Goal: Information Seeking & Learning: Learn about a topic

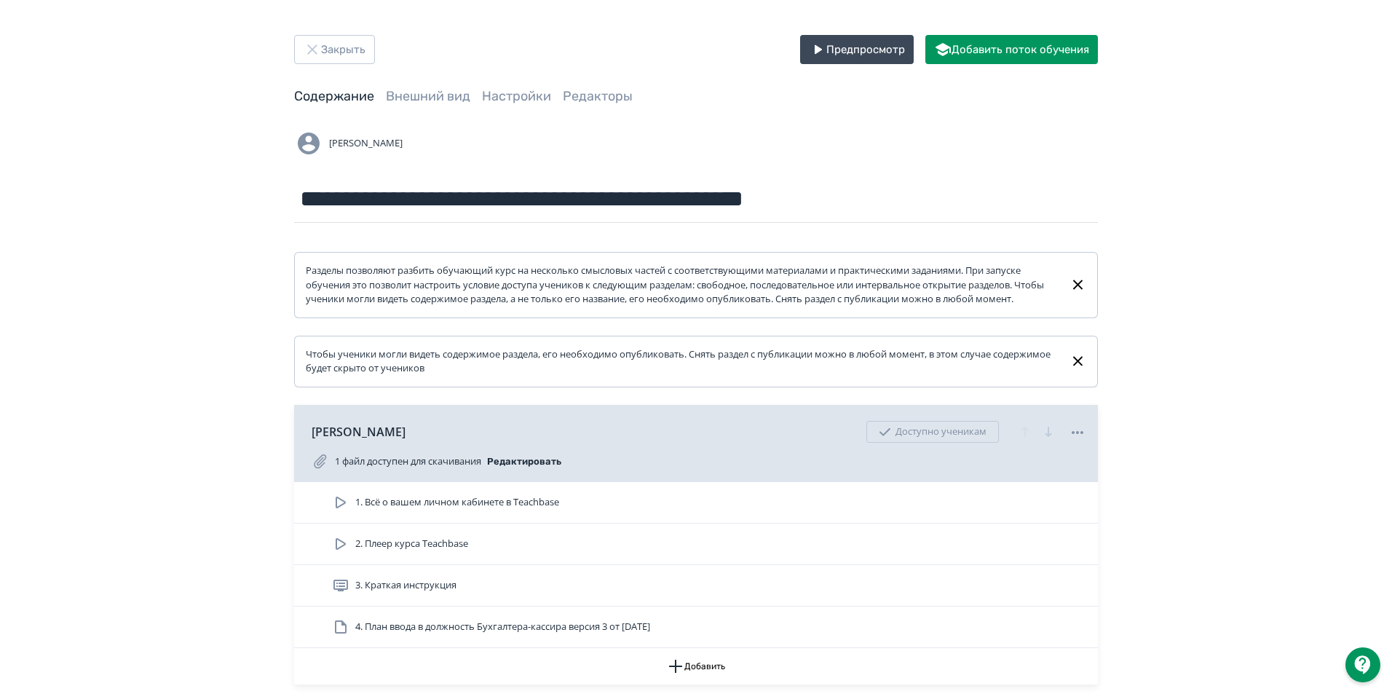
scroll to position [2694, 0]
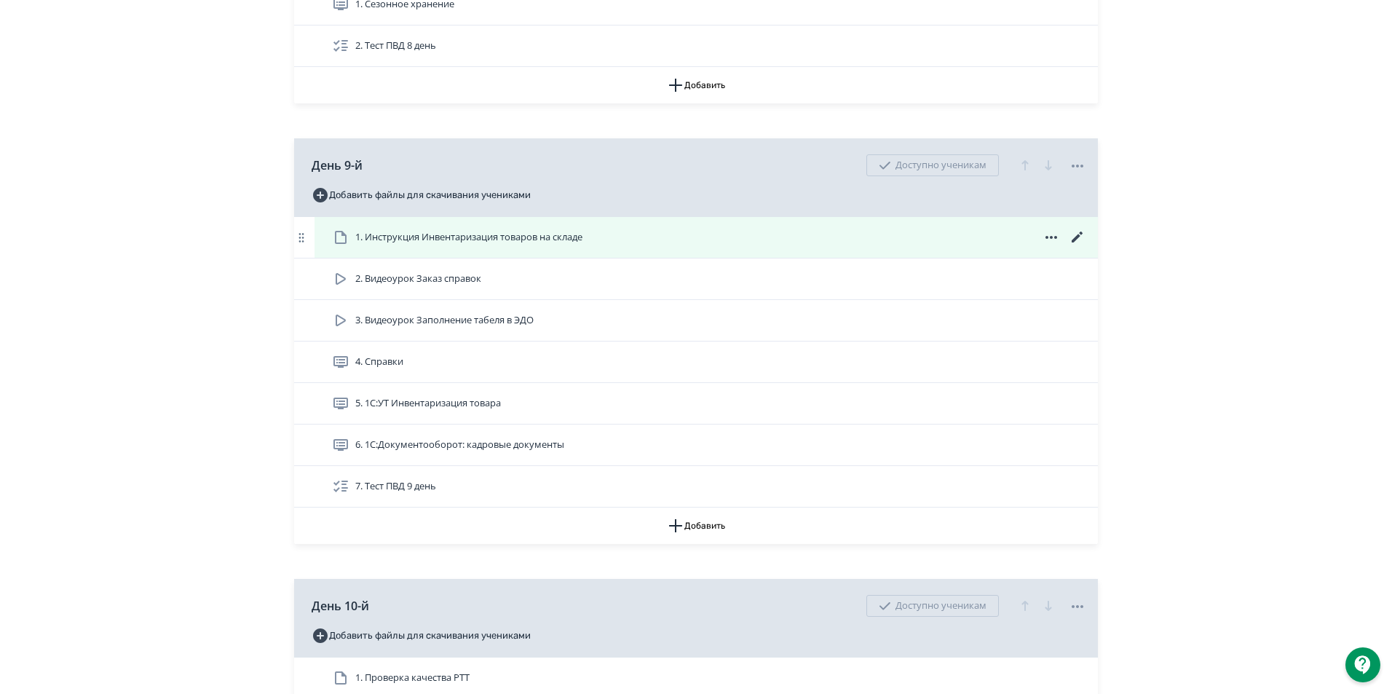
click at [384, 245] on span "1. Инструкция Инвентаризация товаров на складе" at bounding box center [468, 237] width 227 height 15
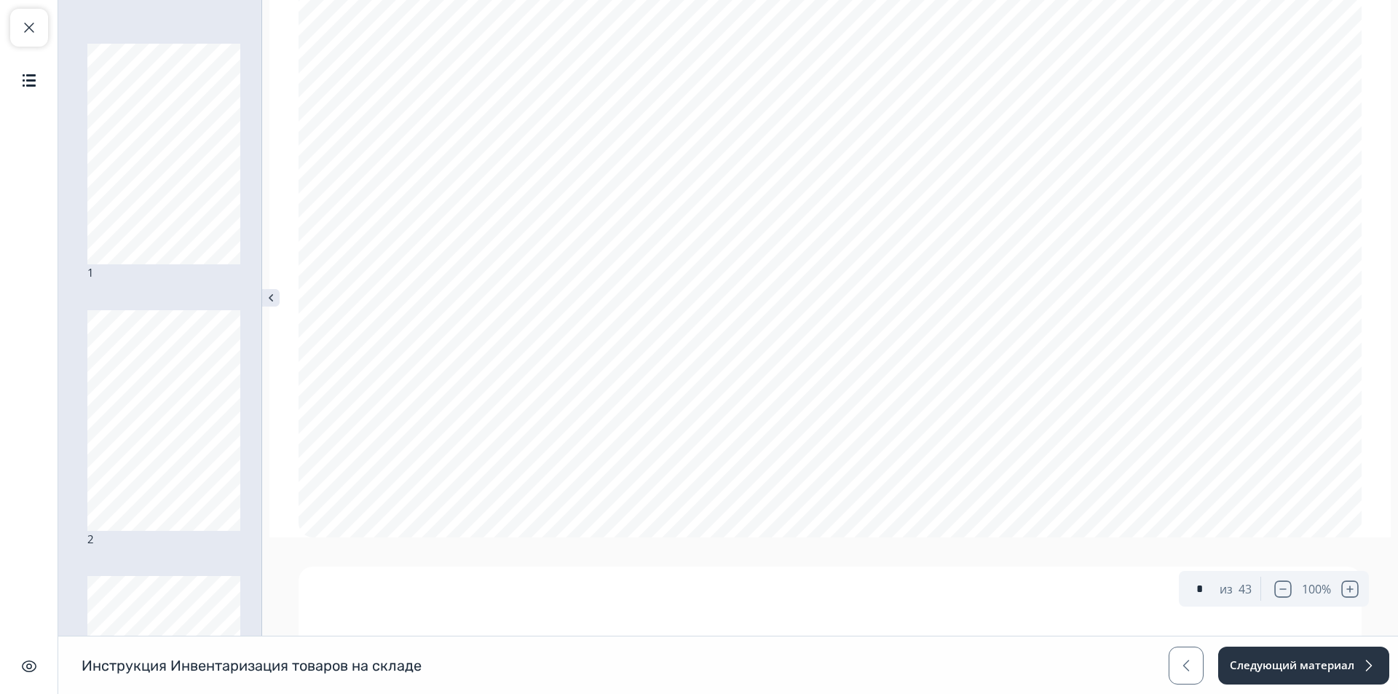
scroll to position [1092, 0]
type input "*"
click at [27, 17] on button "Закрыть курс" at bounding box center [29, 28] width 38 height 38
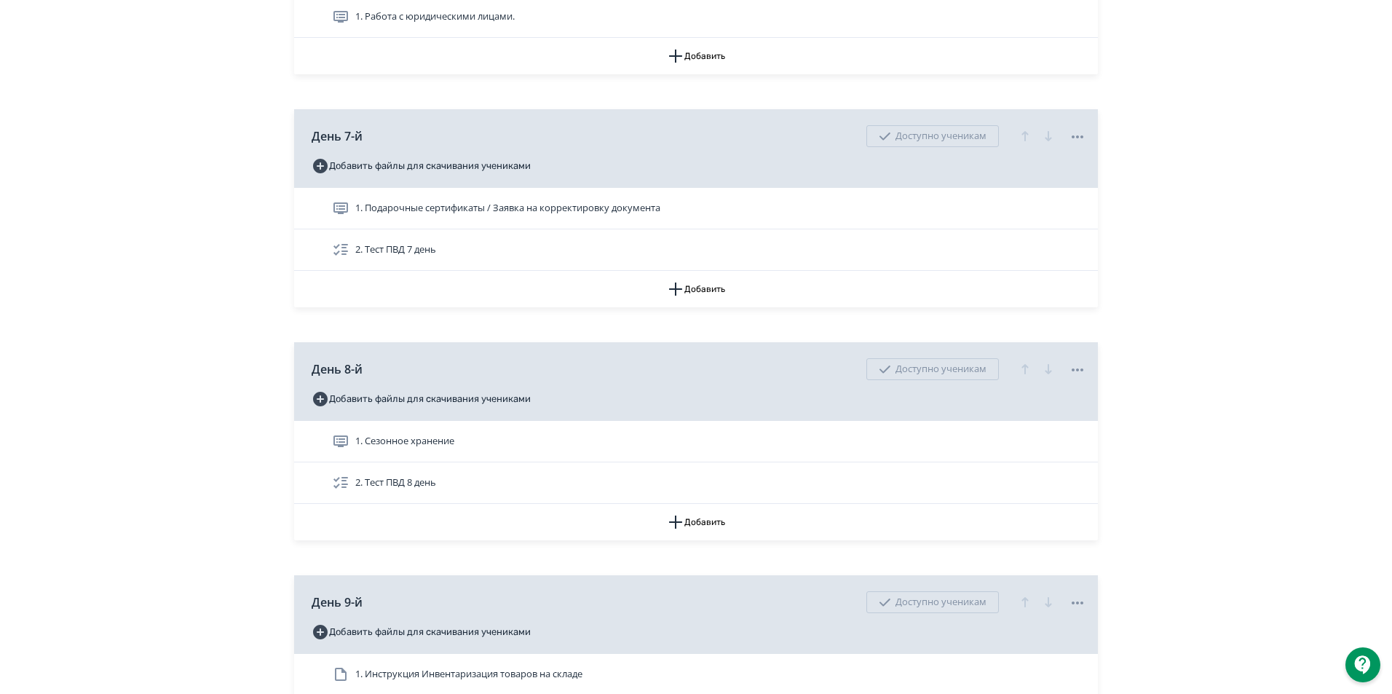
scroll to position [2694, 0]
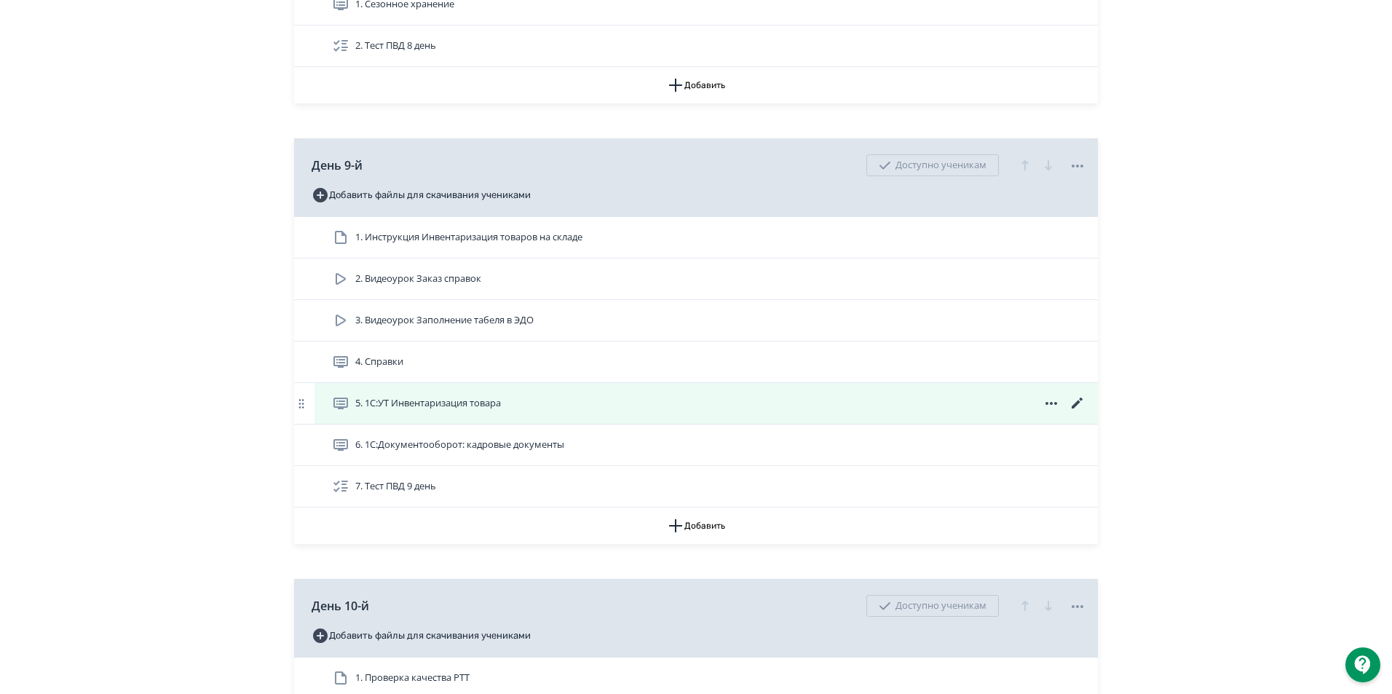
click at [465, 411] on span "5. 1С:УТ Инвентаризация товара" at bounding box center [428, 403] width 146 height 15
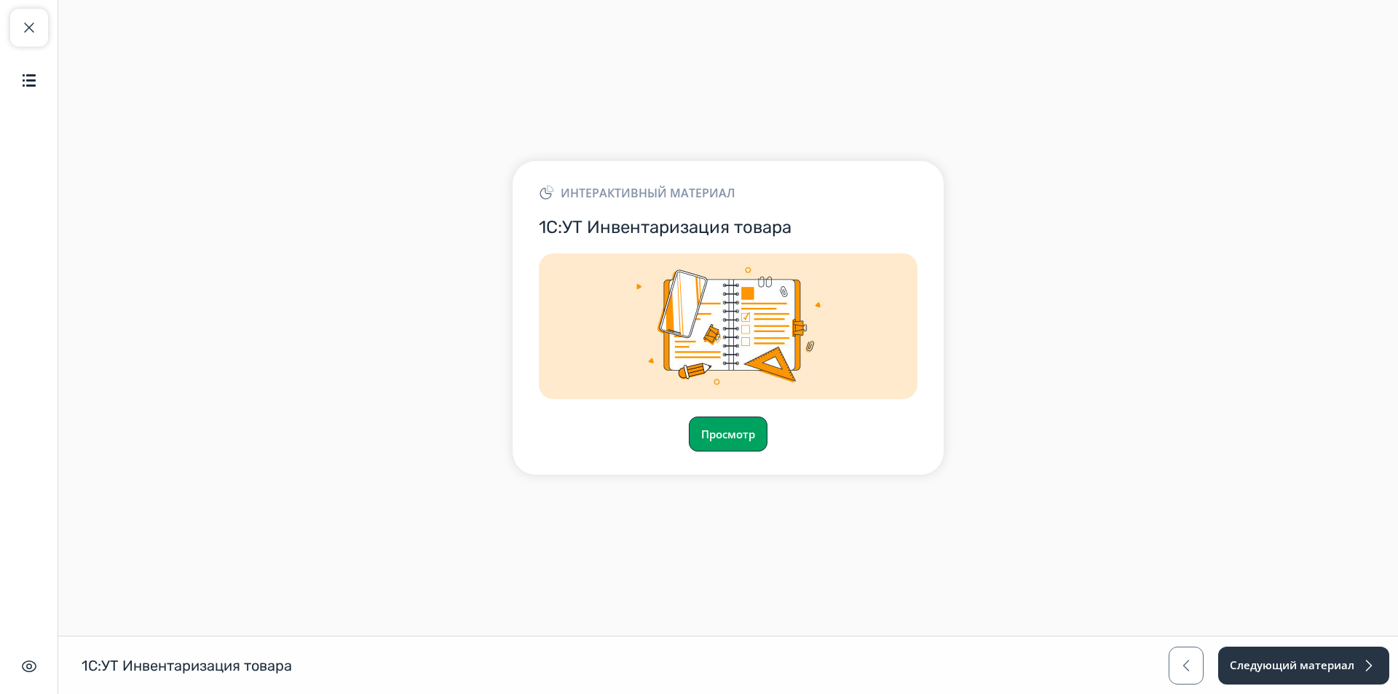
click at [744, 431] on button "Просмотр" at bounding box center [728, 433] width 79 height 35
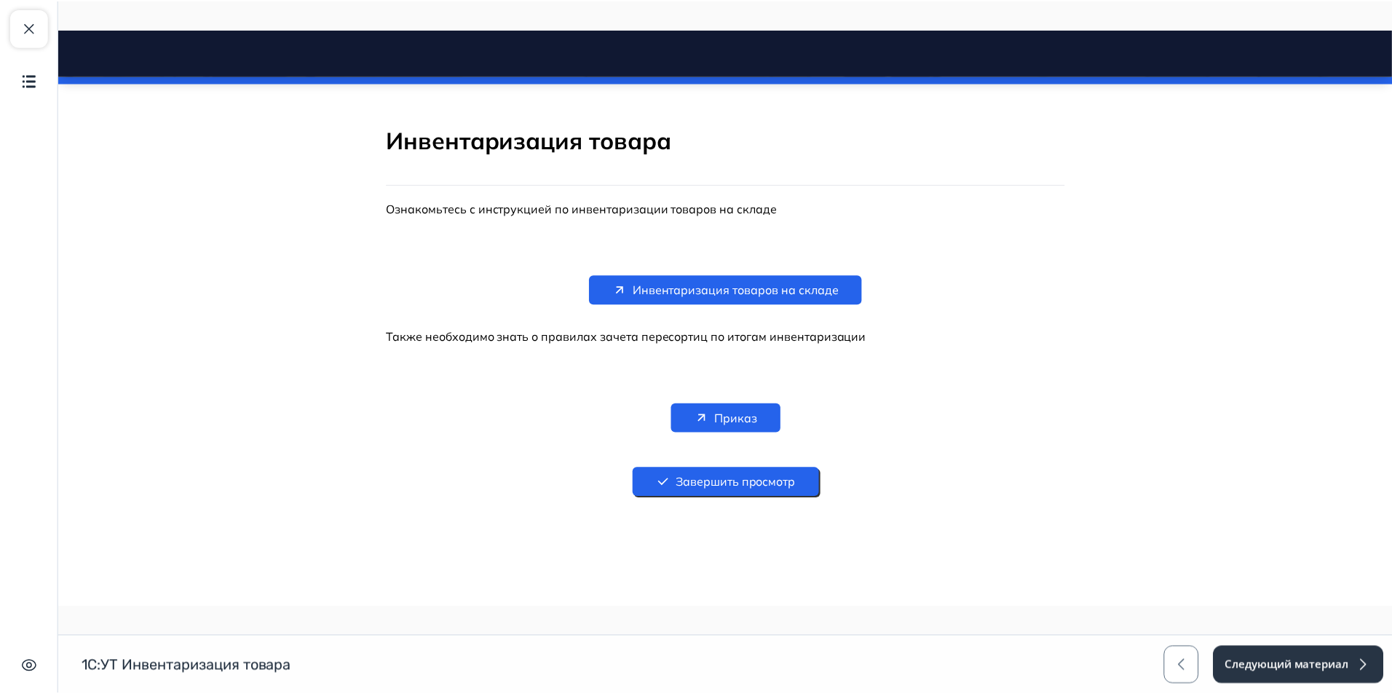
scroll to position [218, 0]
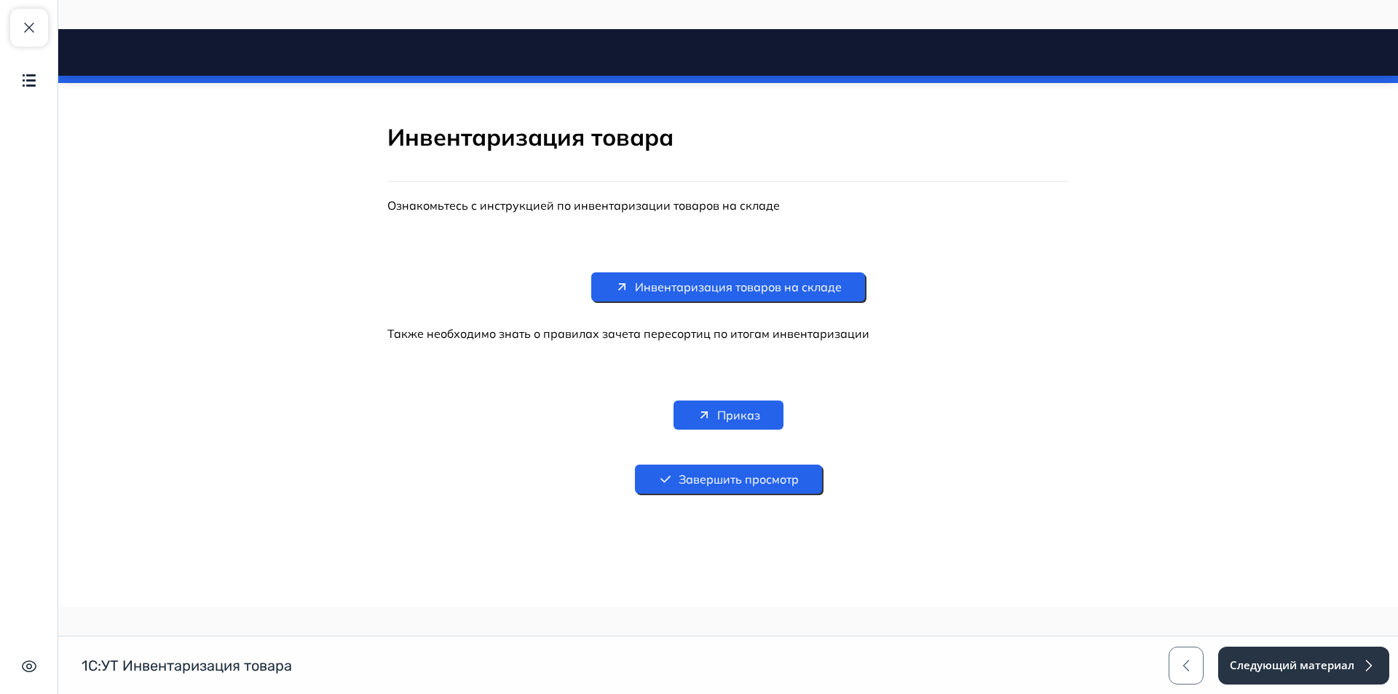
click at [769, 284] on span "Инвентаризация товаров на складе" at bounding box center [738, 286] width 207 height 17
click at [729, 420] on span "Приказ" at bounding box center [738, 414] width 43 height 17
click at [51, 33] on div "Закрыть курс Содержание Скрыть интерфейс" at bounding box center [29, 347] width 58 height 694
click at [31, 29] on span "button" at bounding box center [28, 27] width 17 height 17
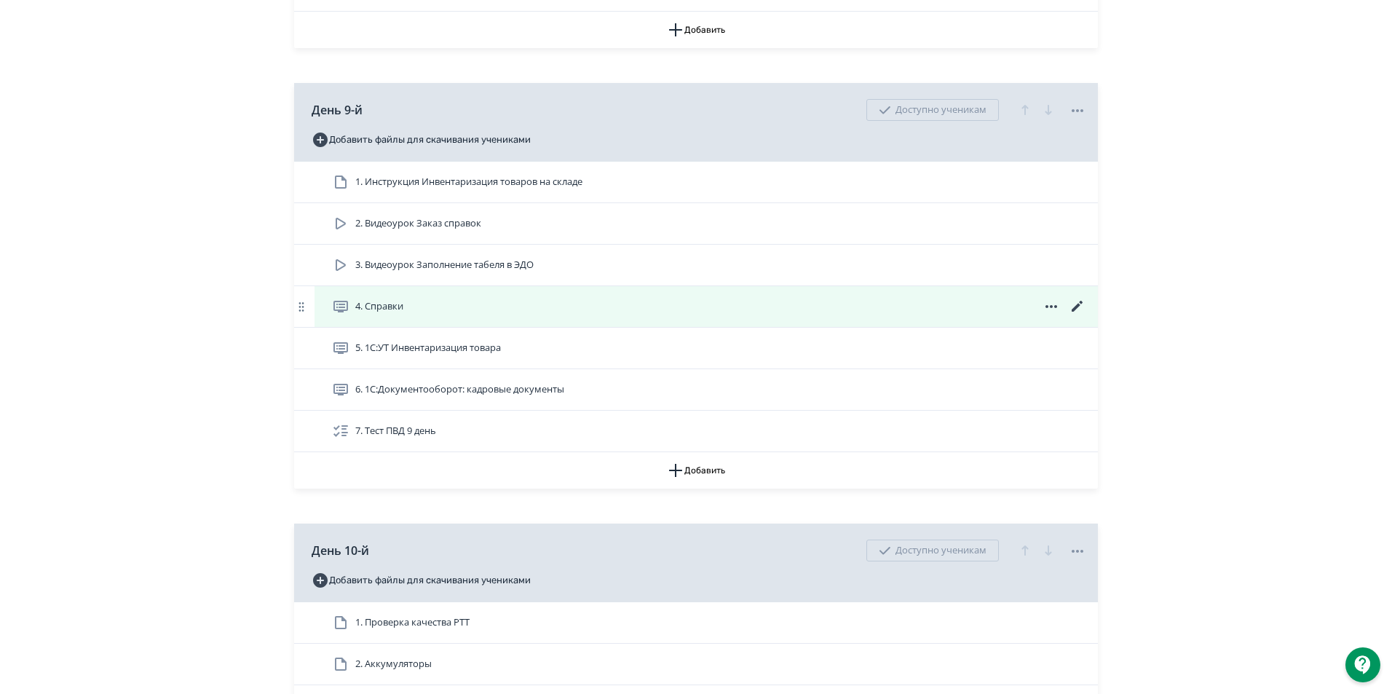
scroll to position [2766, 0]
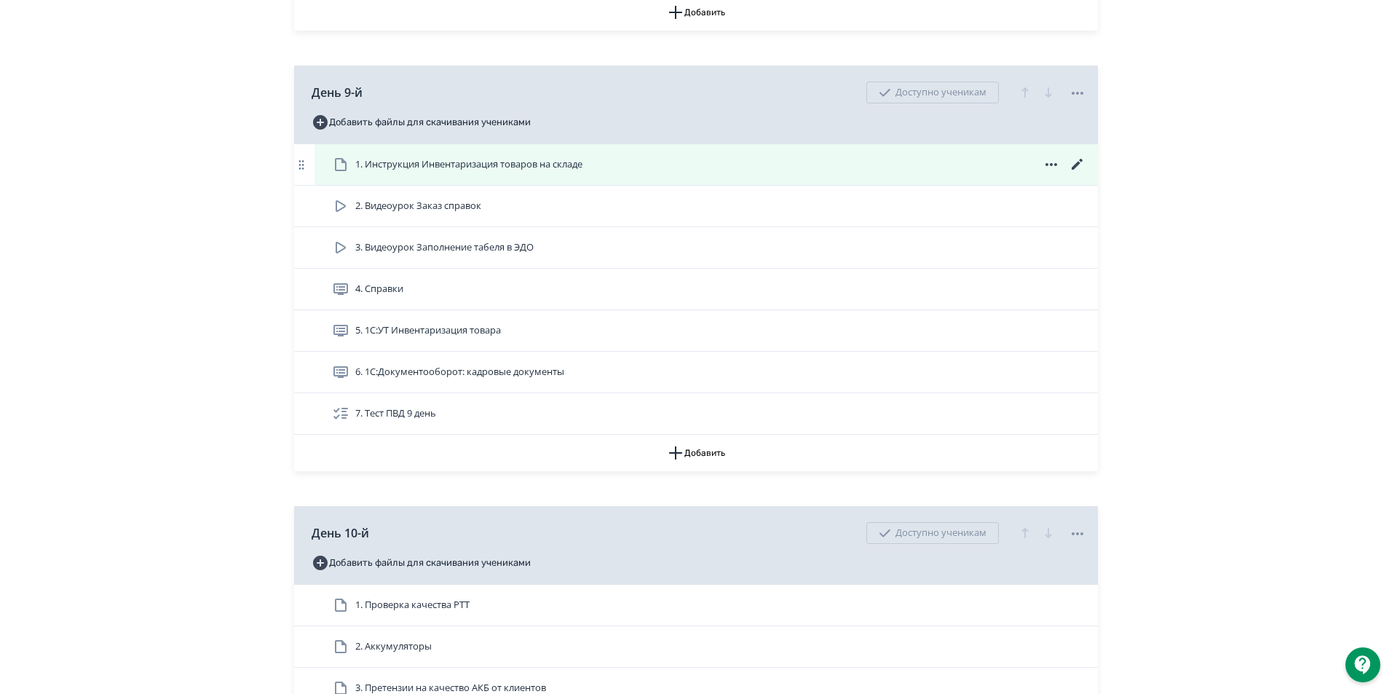
click at [1052, 166] on icon at bounding box center [1051, 164] width 12 height 3
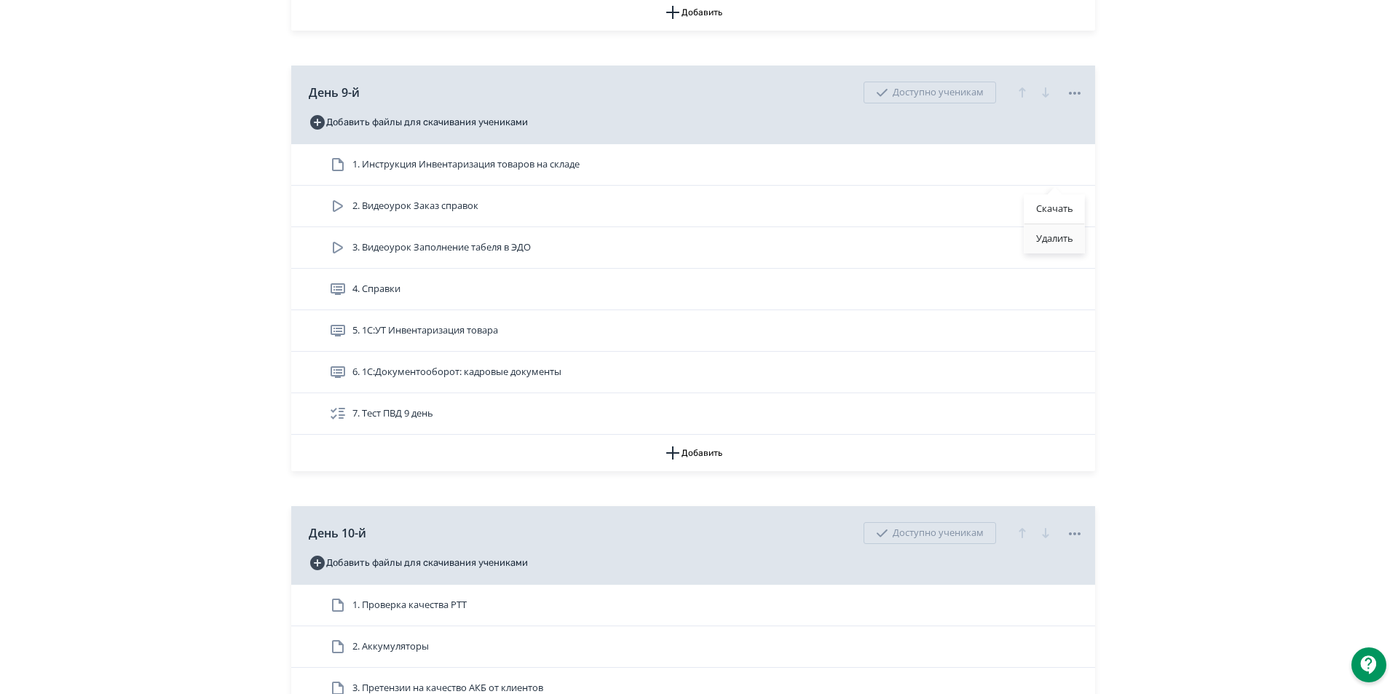
click at [1064, 237] on div "Удалить" at bounding box center [1054, 238] width 60 height 29
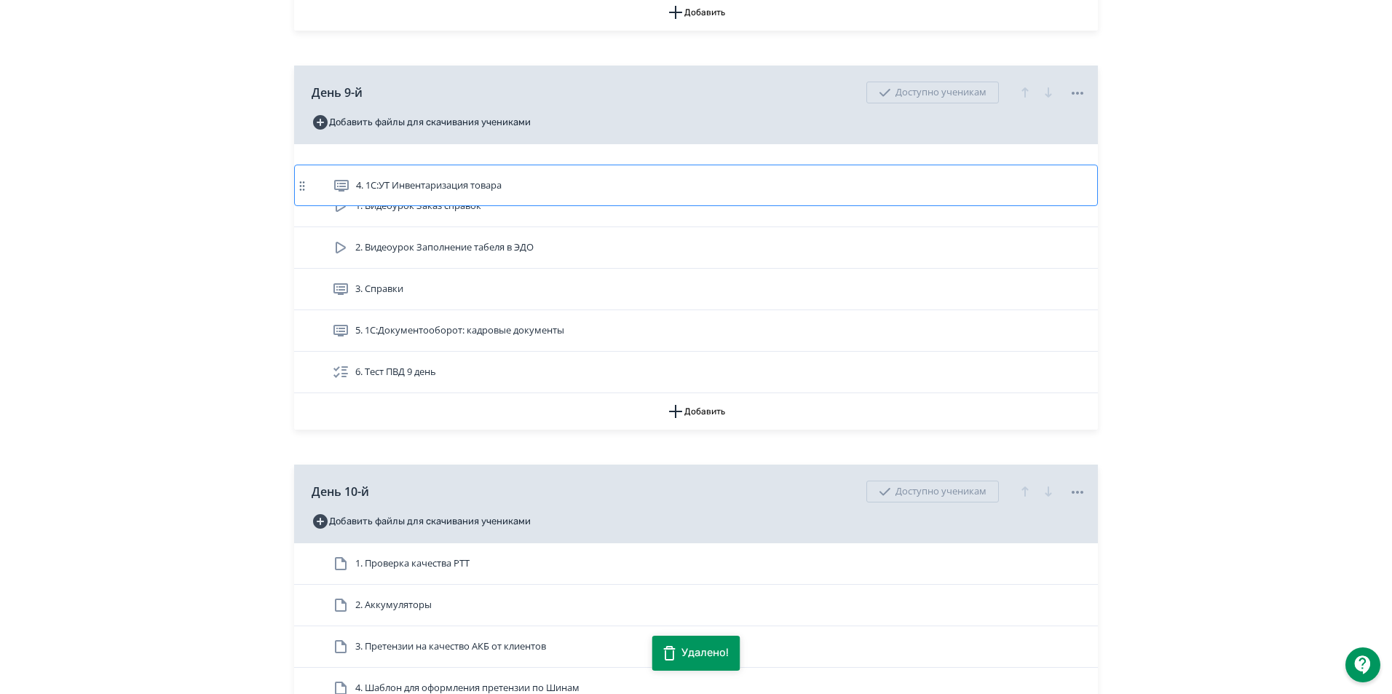
drag, startPoint x: 564, startPoint y: 306, endPoint x: 567, endPoint y: 179, distance: 127.4
click at [567, 179] on div "1. Видеоурок Заказ справок 2. Видеоурок Заполнение табеля в ЭДО 3. Справки 4. 1…" at bounding box center [696, 268] width 804 height 249
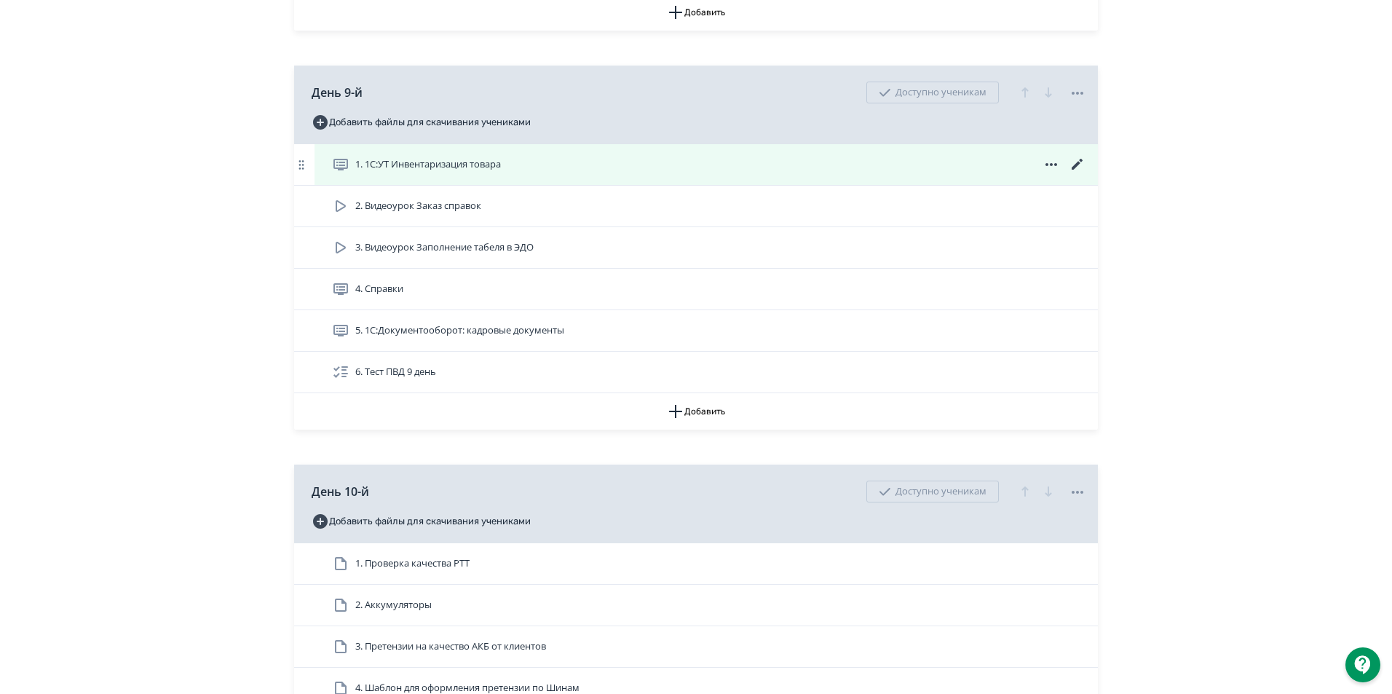
click at [401, 172] on span "1. 1С:УТ Инвентаризация товара" at bounding box center [428, 164] width 146 height 15
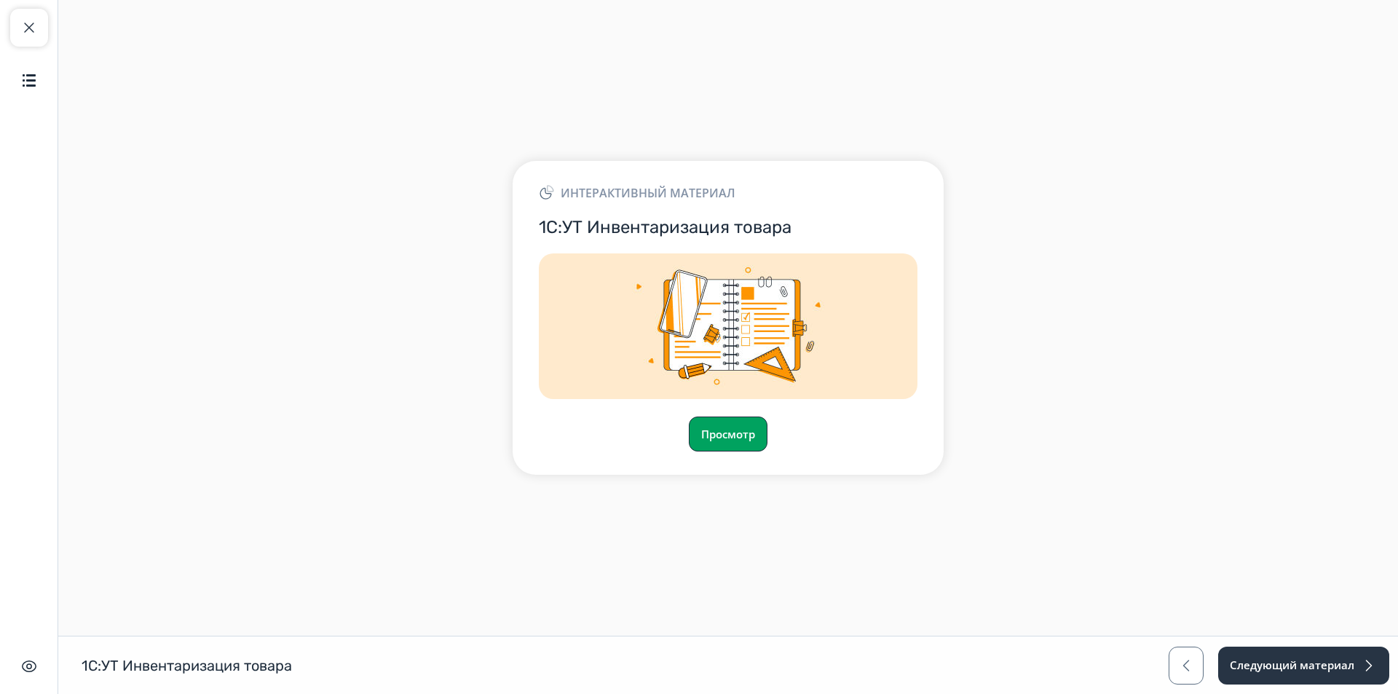
click at [737, 438] on button "Просмотр" at bounding box center [728, 433] width 79 height 35
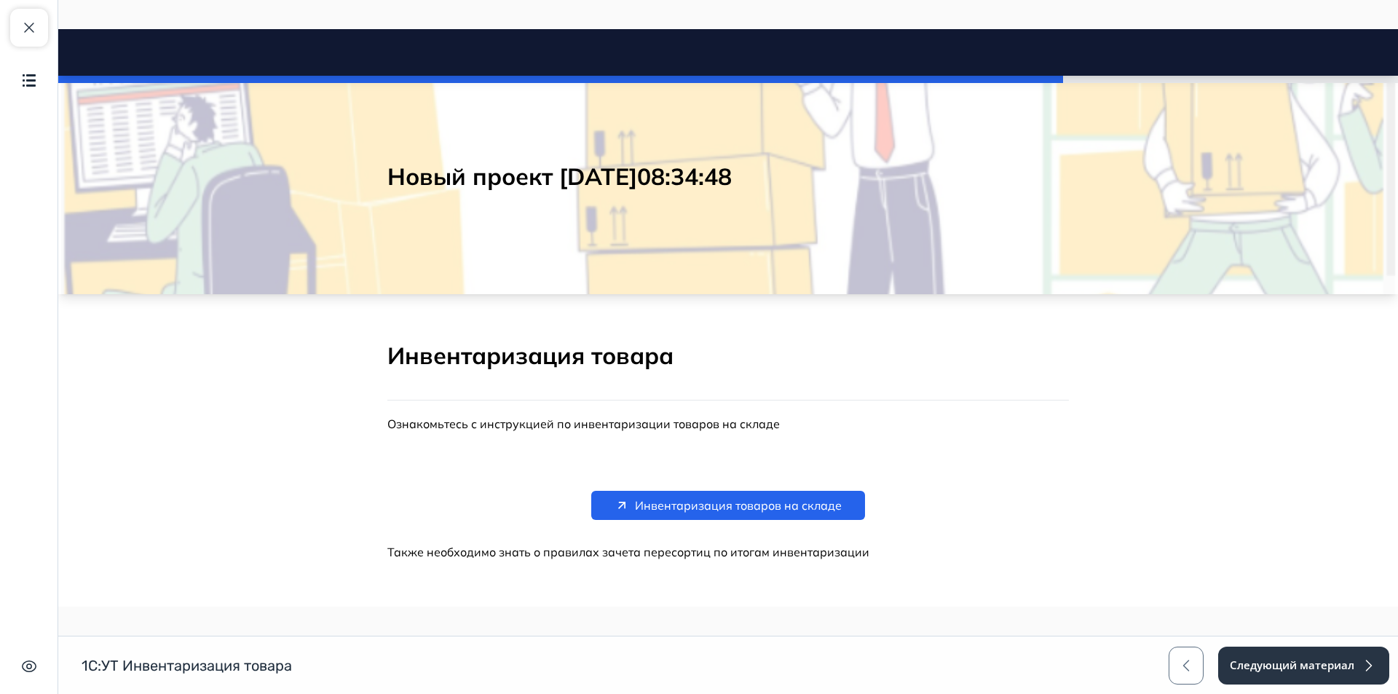
click at [750, 178] on h2 "Новый проект [DATE]08:34:48" at bounding box center [727, 176] width 681 height 29
click at [775, 177] on h2 "Новый проект [DATE]08:34:48" at bounding box center [727, 176] width 681 height 29
drag, startPoint x: 459, startPoint y: 182, endPoint x: 907, endPoint y: 183, distance: 447.7
click at [907, 183] on h2 "Новый проект [DATE]08:34:48" at bounding box center [727, 176] width 681 height 29
click at [838, 357] on h2 "Инвентаризация товара" at bounding box center [727, 356] width 681 height 31
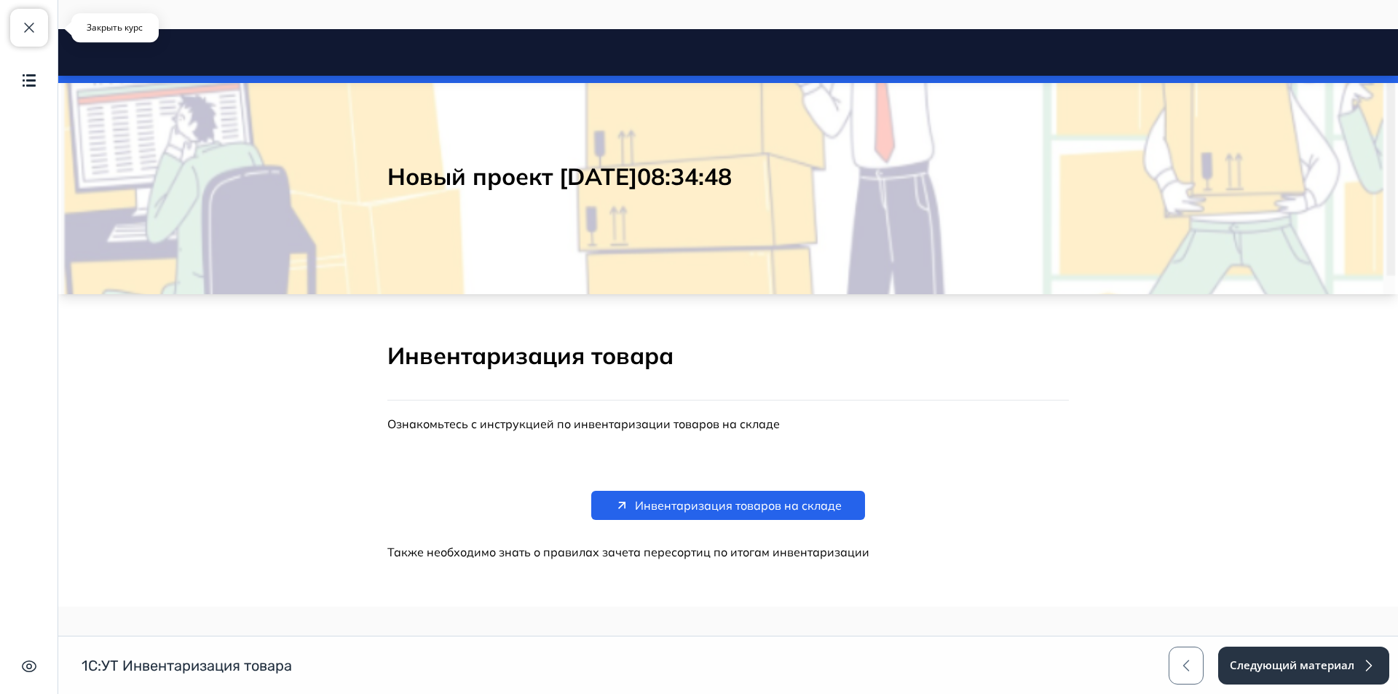
click at [28, 28] on span "button" at bounding box center [28, 27] width 17 height 17
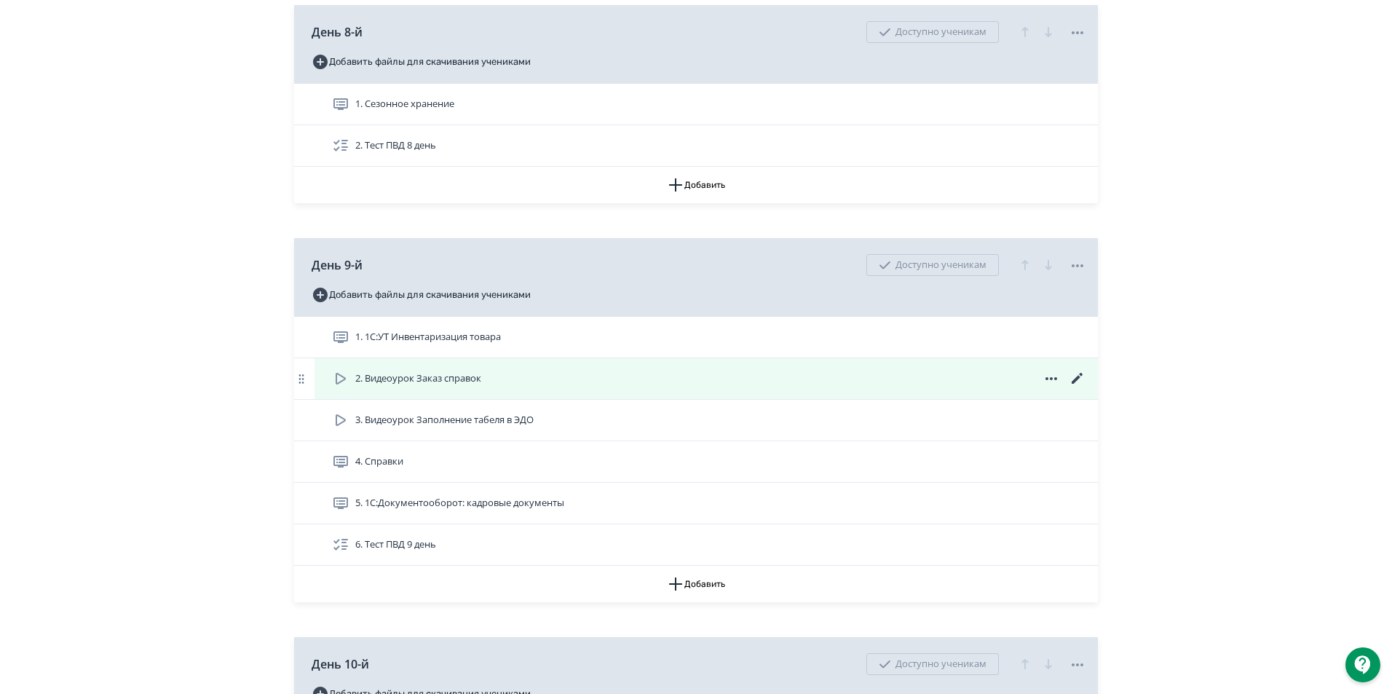
scroll to position [2621, 0]
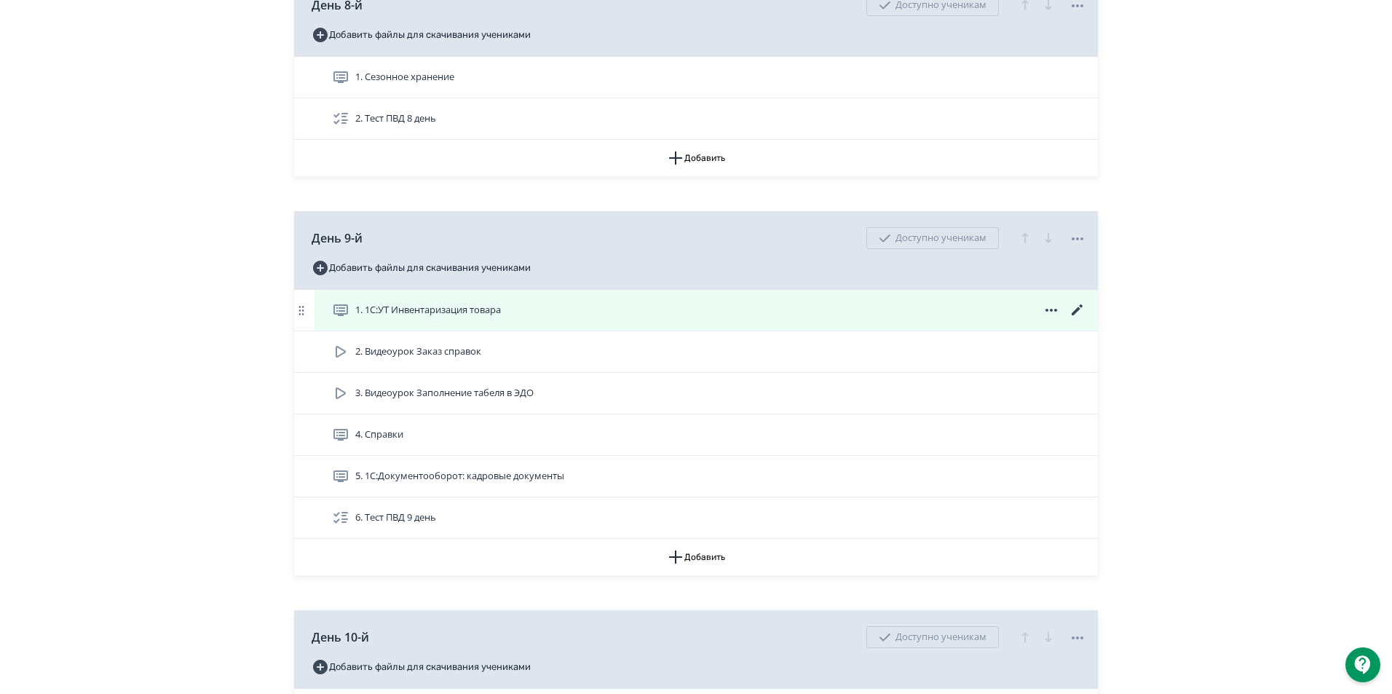
click at [1077, 315] on icon at bounding box center [1077, 309] width 11 height 11
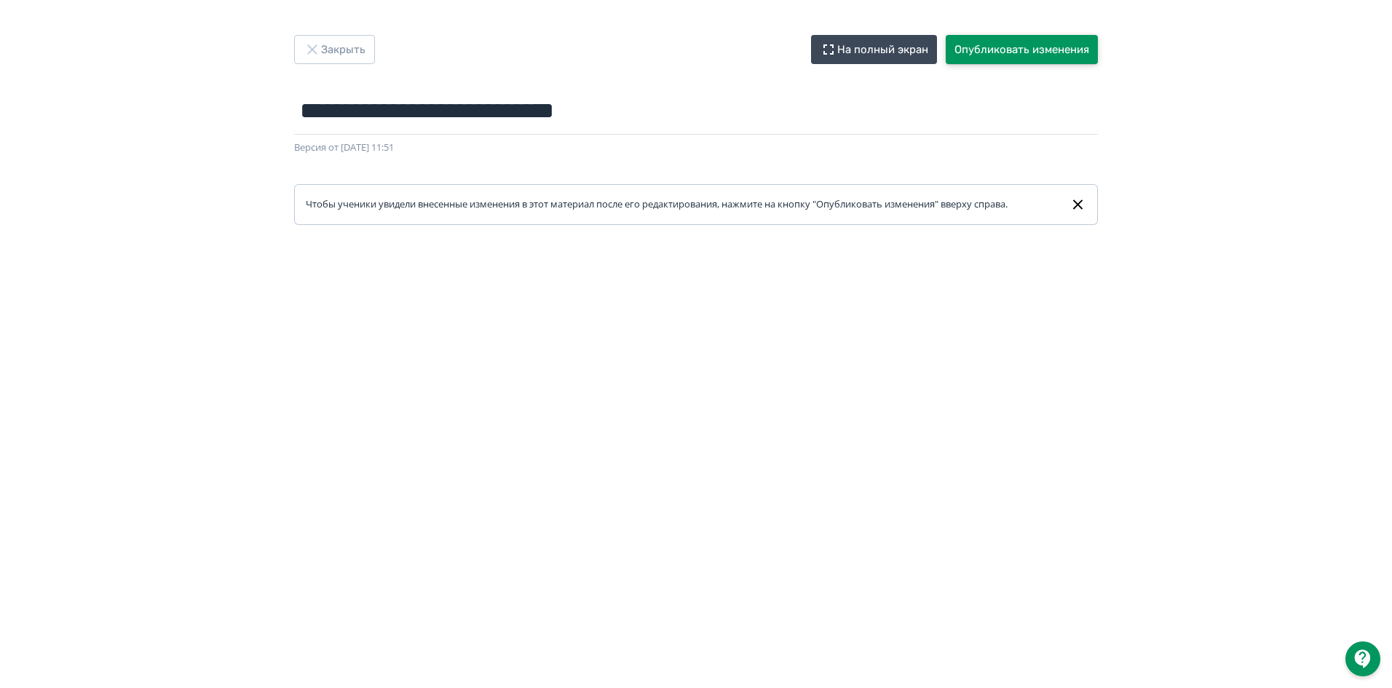
click at [1052, 52] on button "Опубликовать изменения" at bounding box center [1022, 49] width 152 height 29
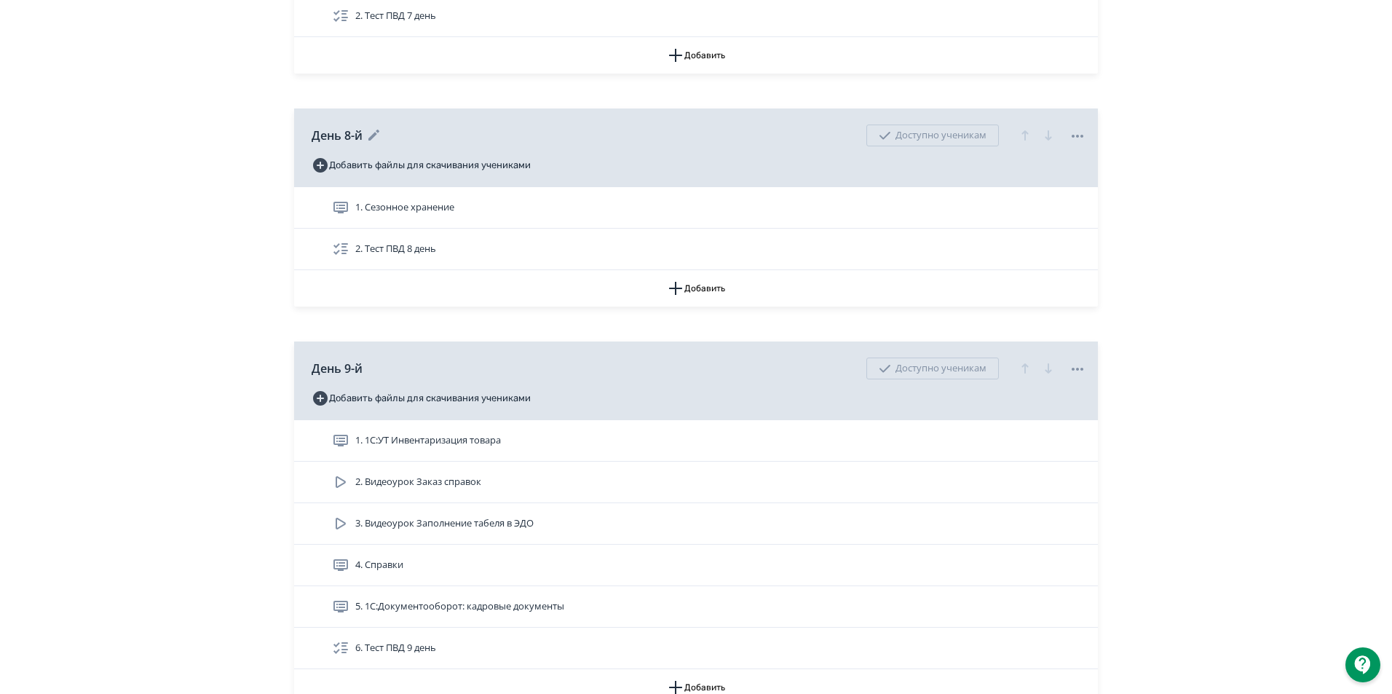
scroll to position [2548, 0]
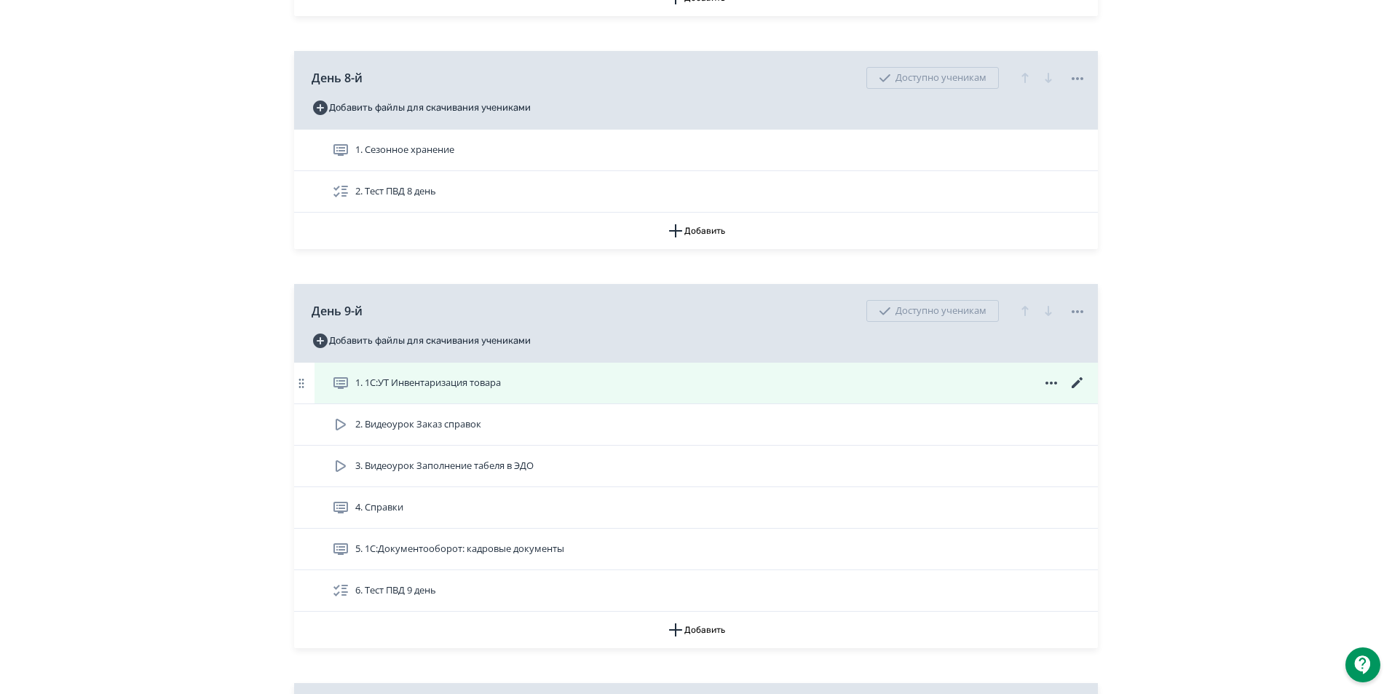
click at [424, 390] on span "1. 1С:УТ Инвентаризация товара" at bounding box center [428, 383] width 146 height 15
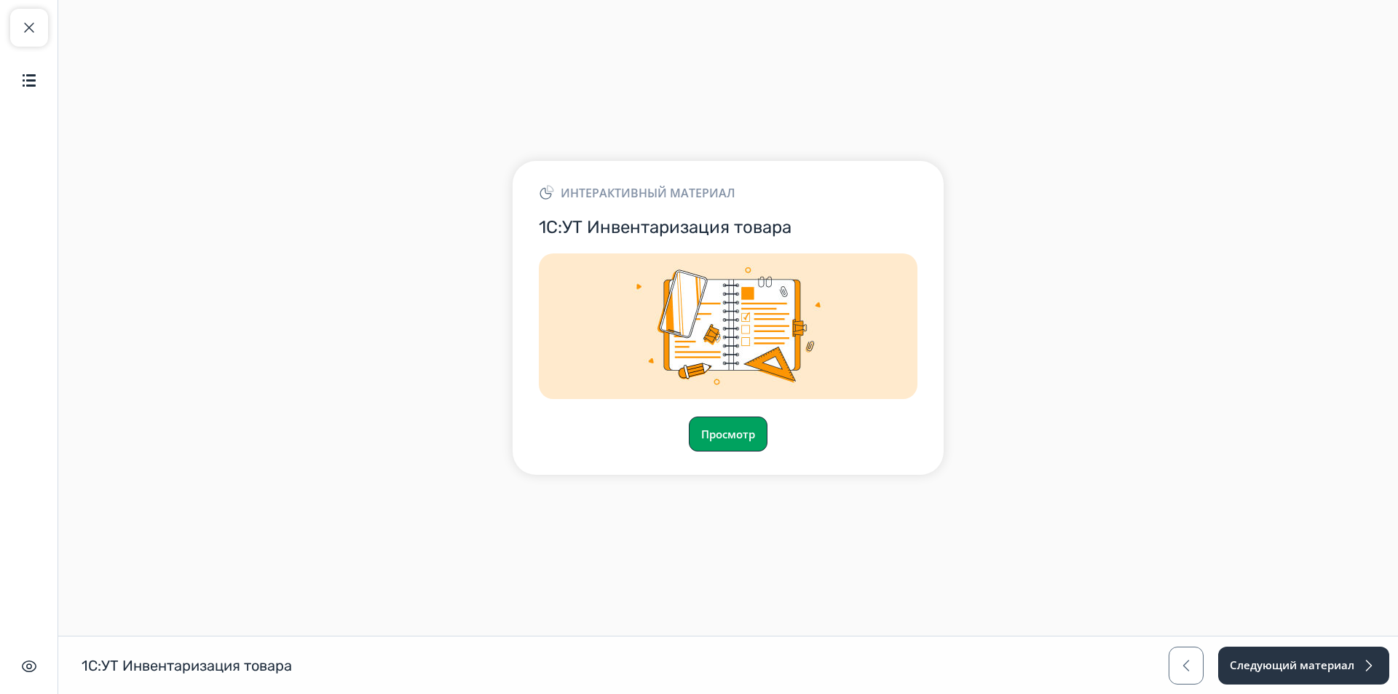
click at [735, 427] on button "Просмотр" at bounding box center [728, 433] width 79 height 35
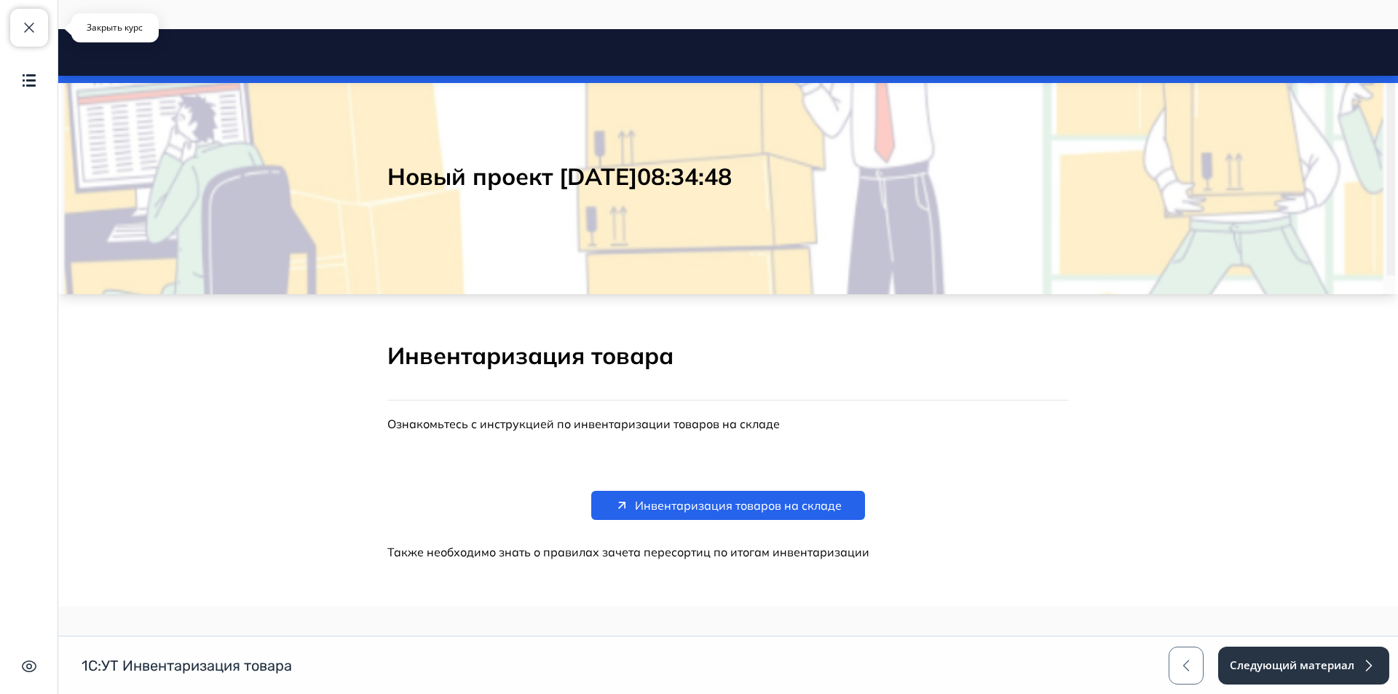
click at [28, 42] on button "Закрыть курс" at bounding box center [29, 28] width 38 height 38
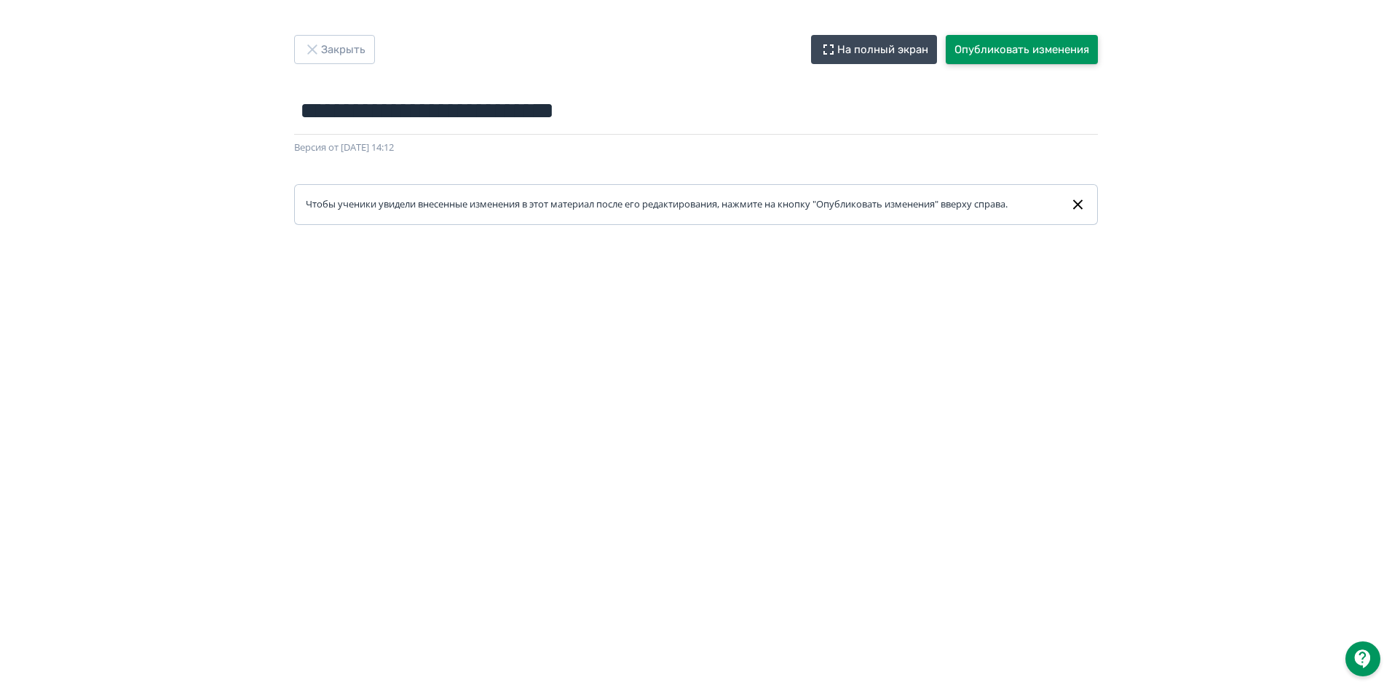
click at [1012, 45] on button "Опубликовать изменения" at bounding box center [1022, 49] width 152 height 29
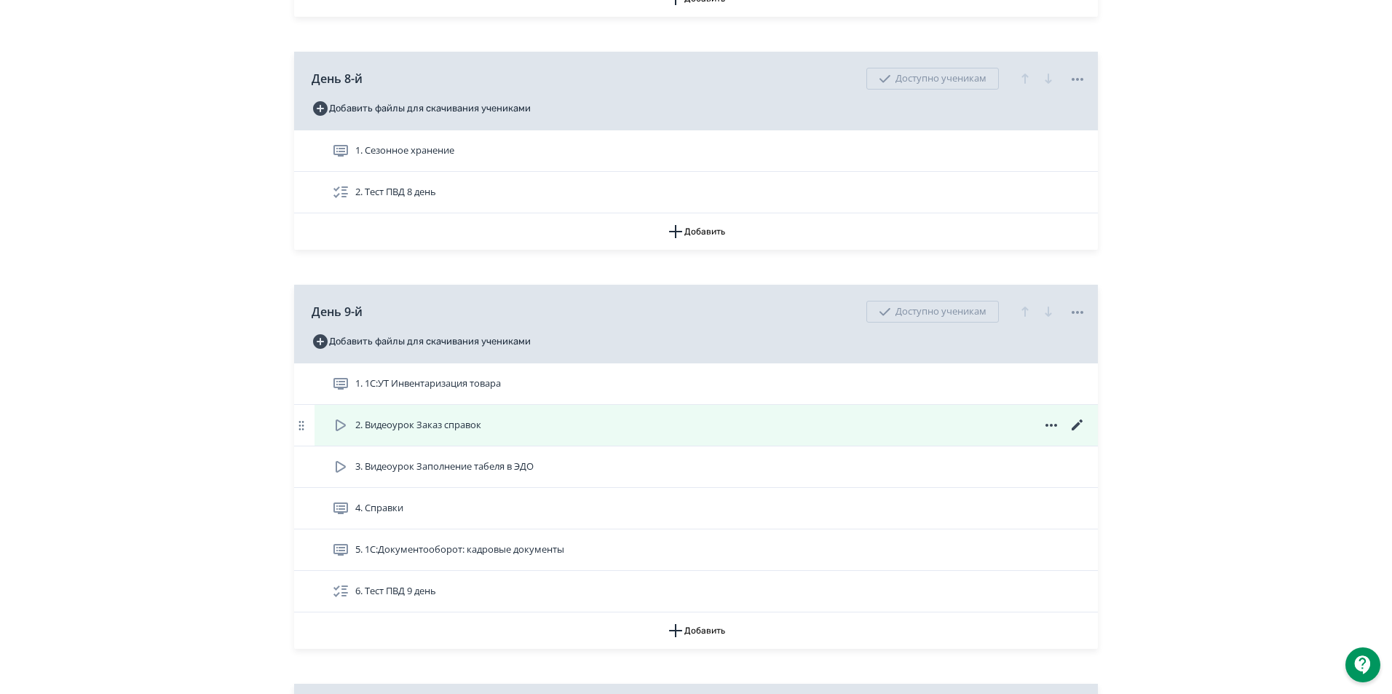
scroll to position [2548, 0]
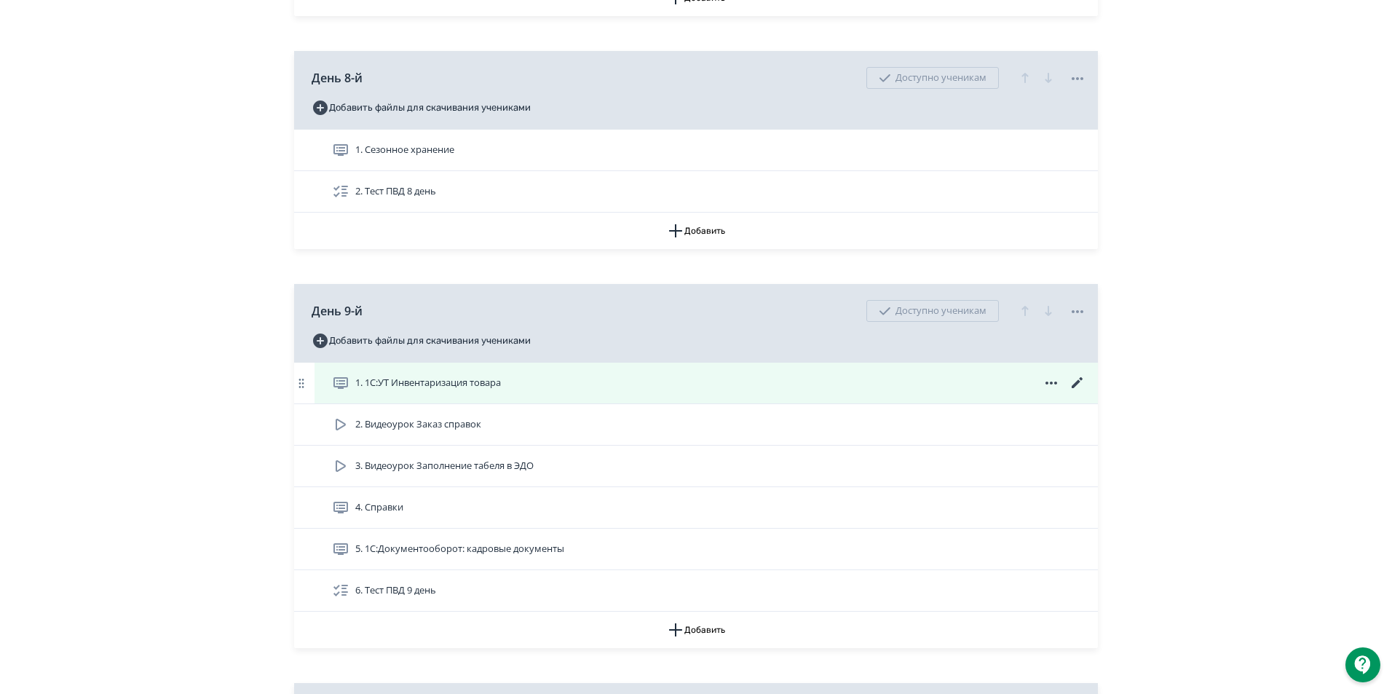
click at [393, 390] on span "1. 1С:УТ Инвентаризация товара" at bounding box center [428, 383] width 146 height 15
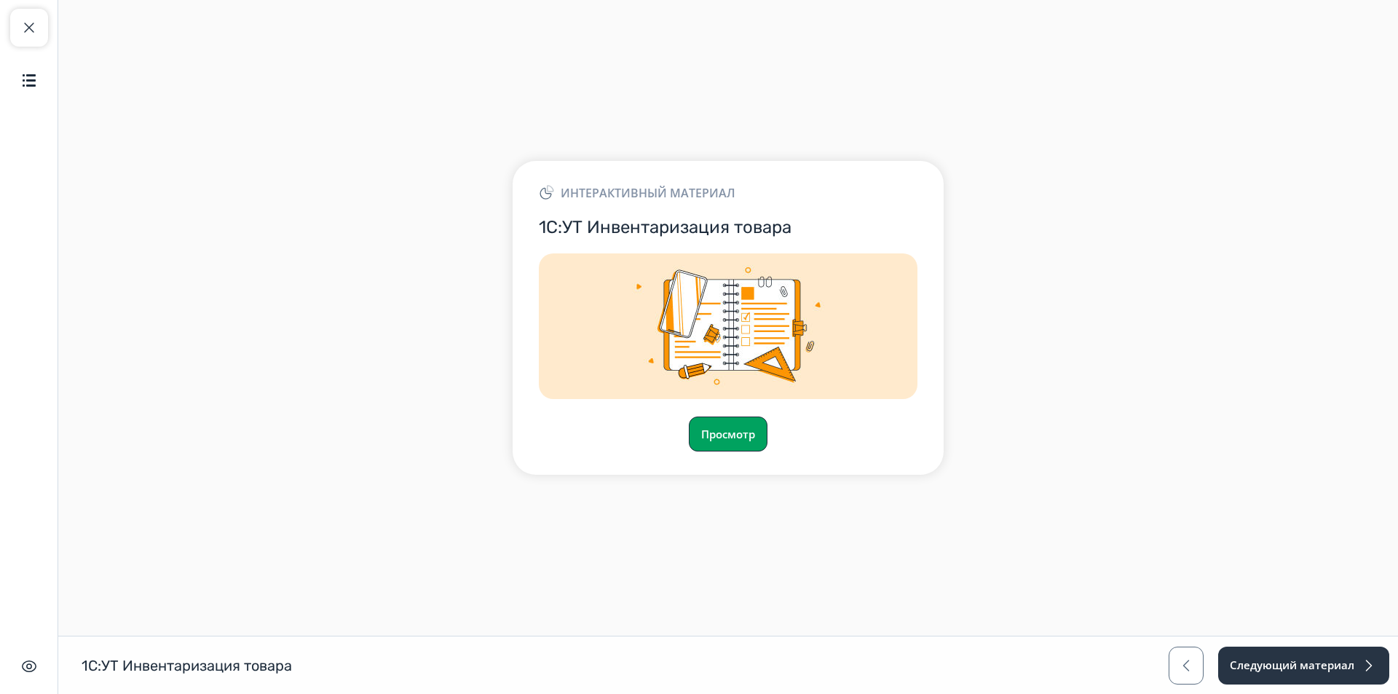
click at [730, 436] on button "Просмотр" at bounding box center [728, 433] width 79 height 35
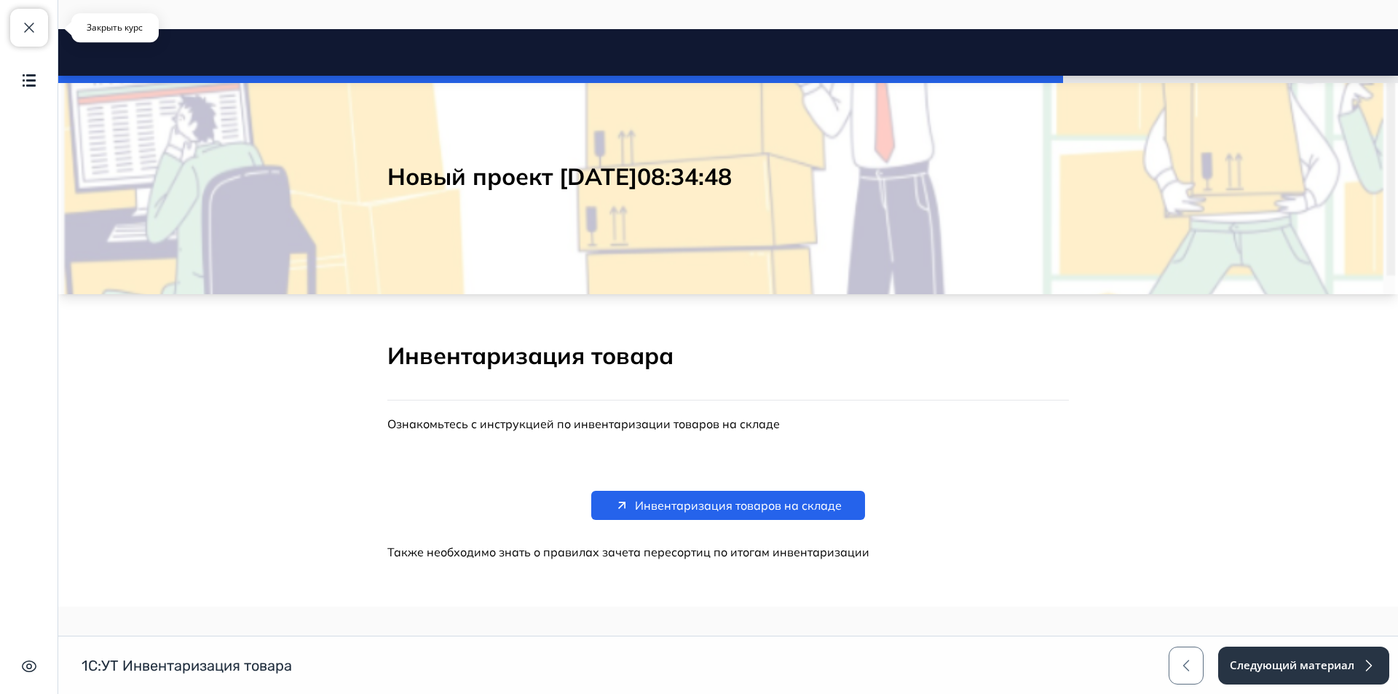
click at [44, 24] on button "Закрыть курс" at bounding box center [29, 28] width 38 height 38
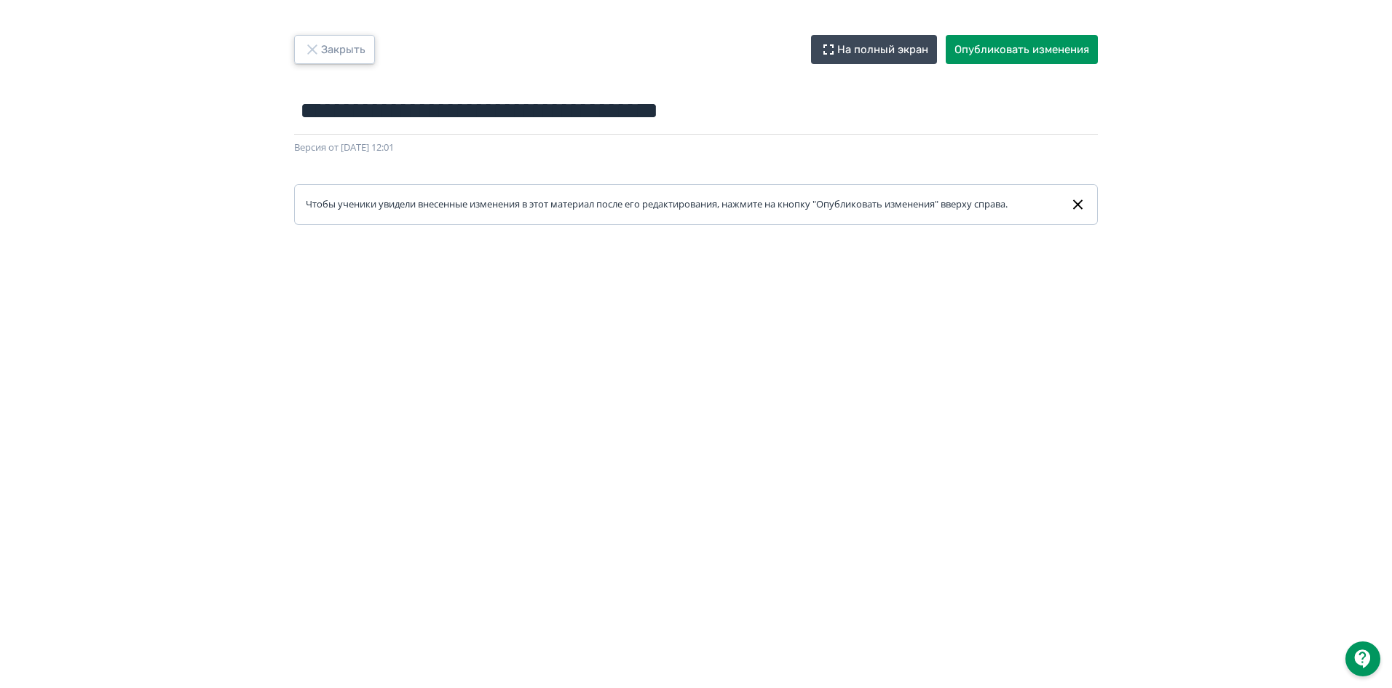
click at [314, 49] on icon "button" at bounding box center [312, 49] width 17 height 17
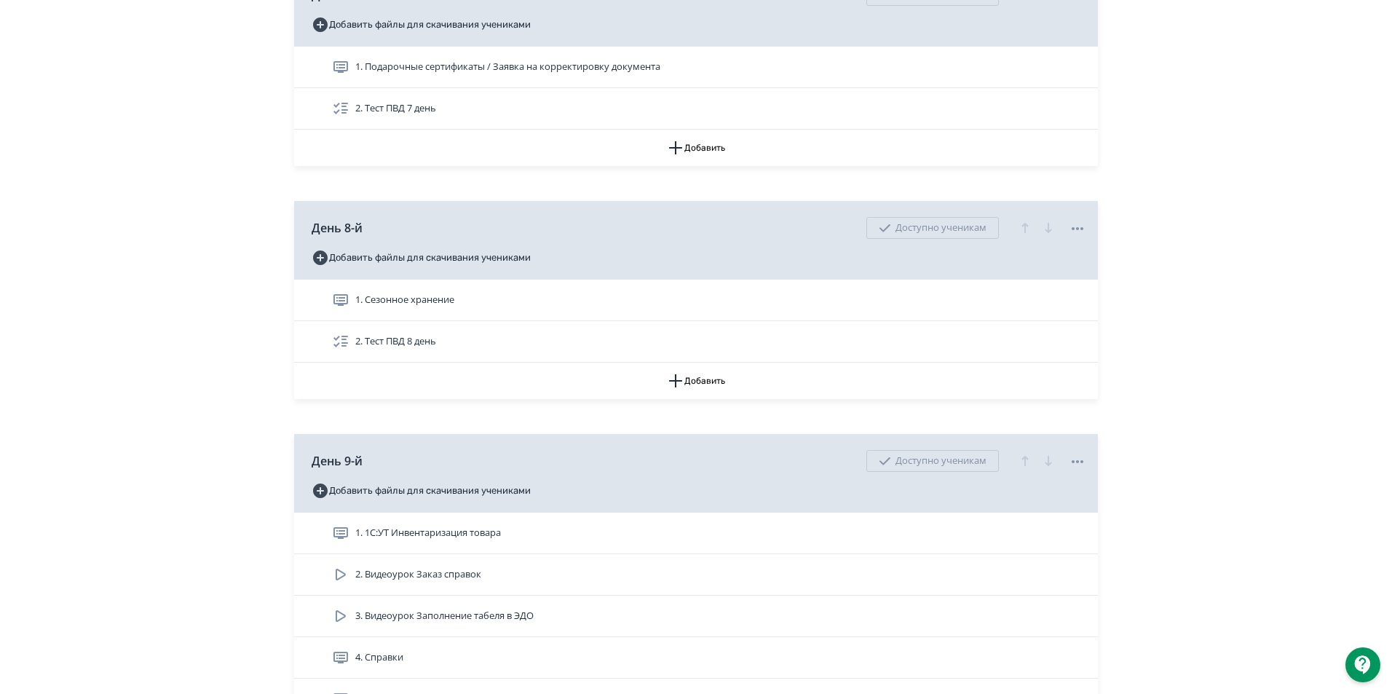
scroll to position [2621, 0]
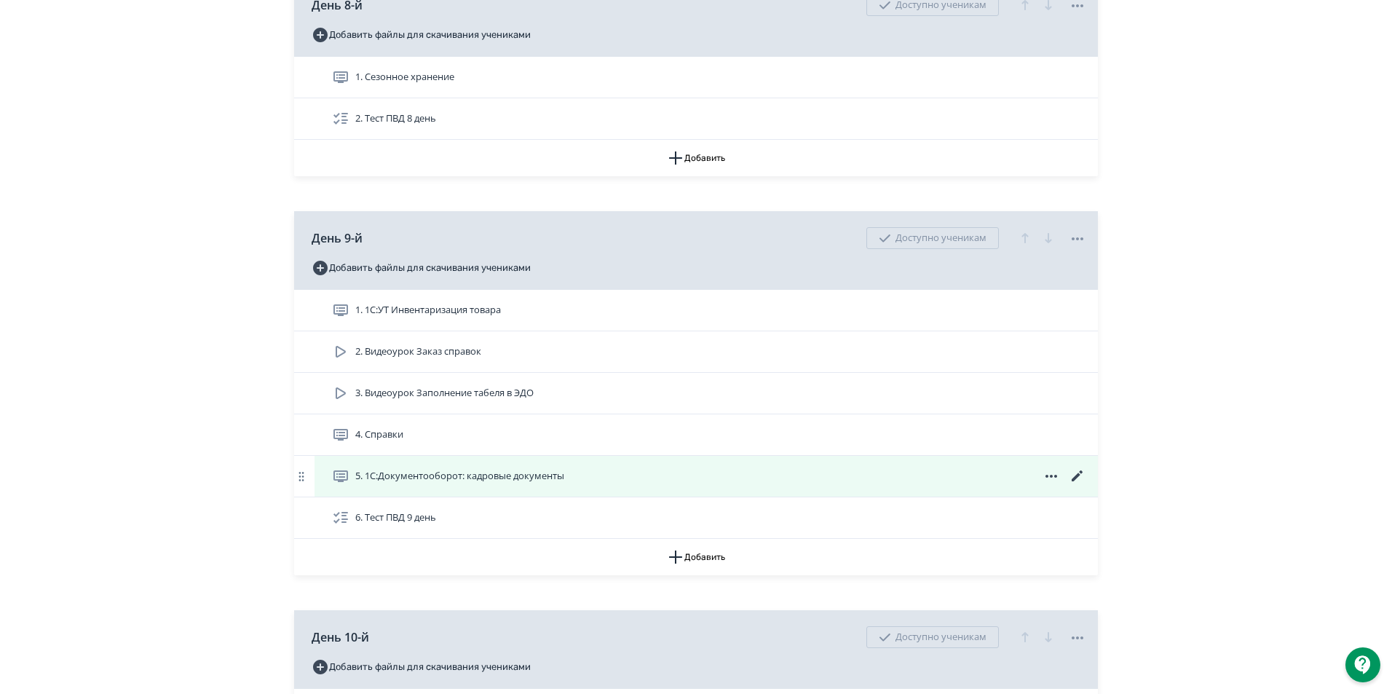
click at [458, 483] on span "5. 1С:Документооборот: кадровые документы" at bounding box center [459, 476] width 209 height 15
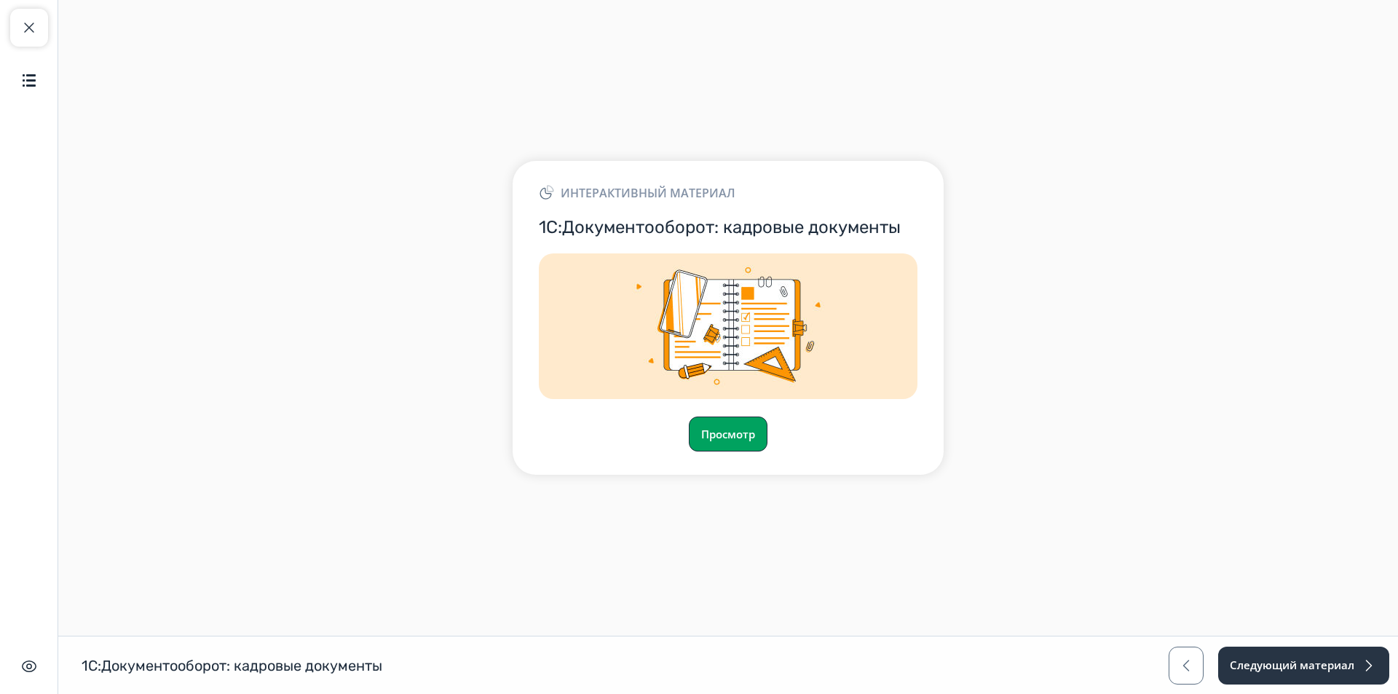
click at [748, 438] on button "Просмотр" at bounding box center [728, 433] width 79 height 35
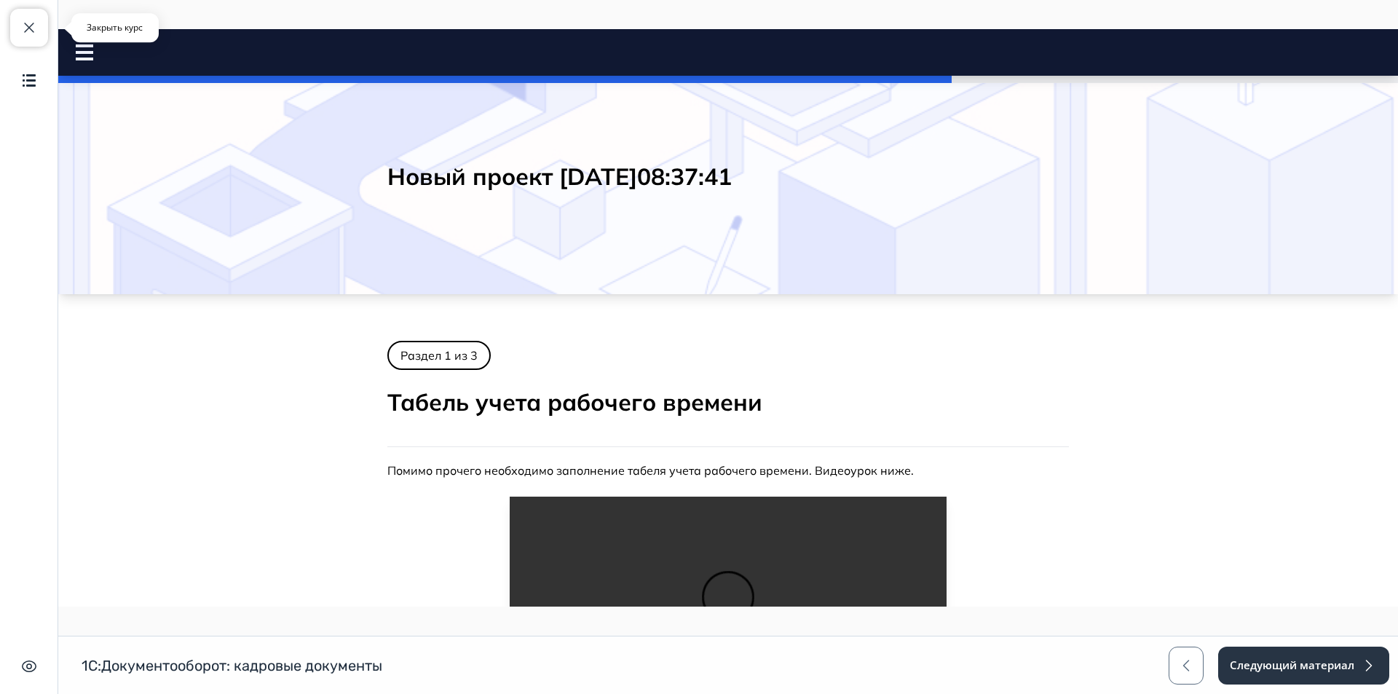
click at [36, 27] on span "button" at bounding box center [28, 27] width 17 height 17
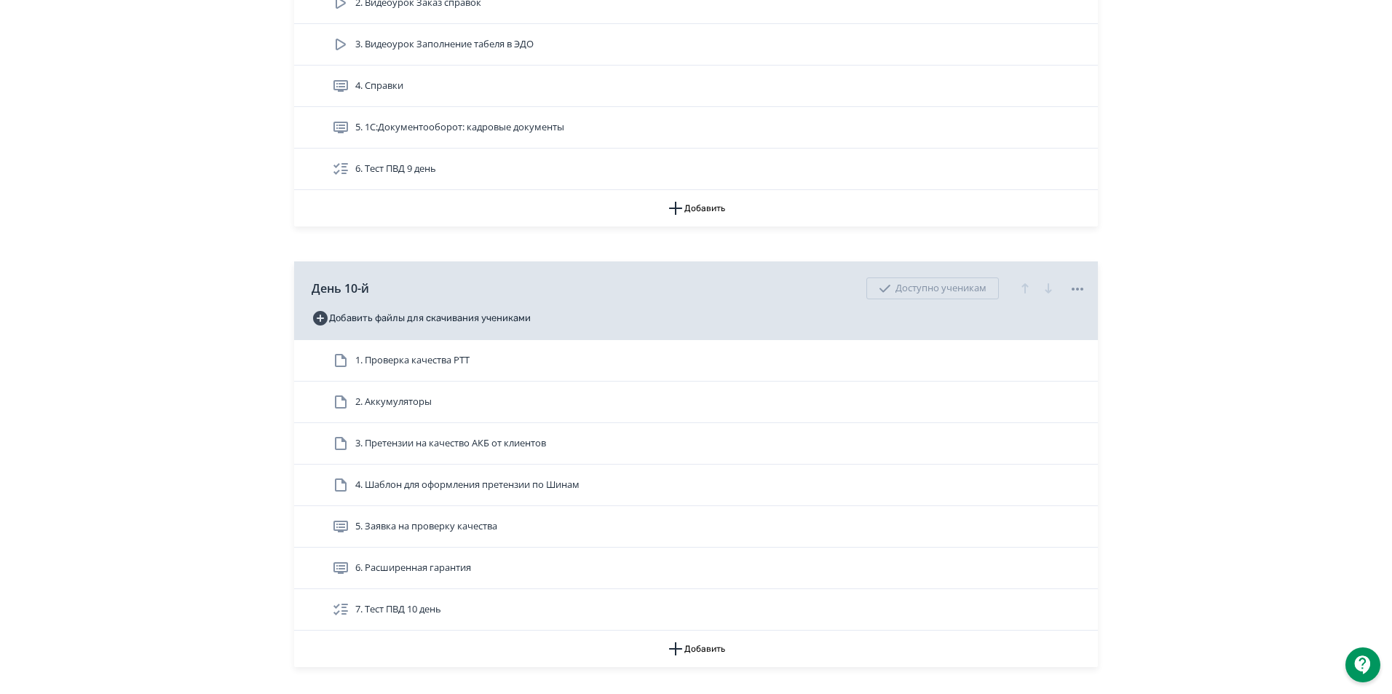
scroll to position [2766, 0]
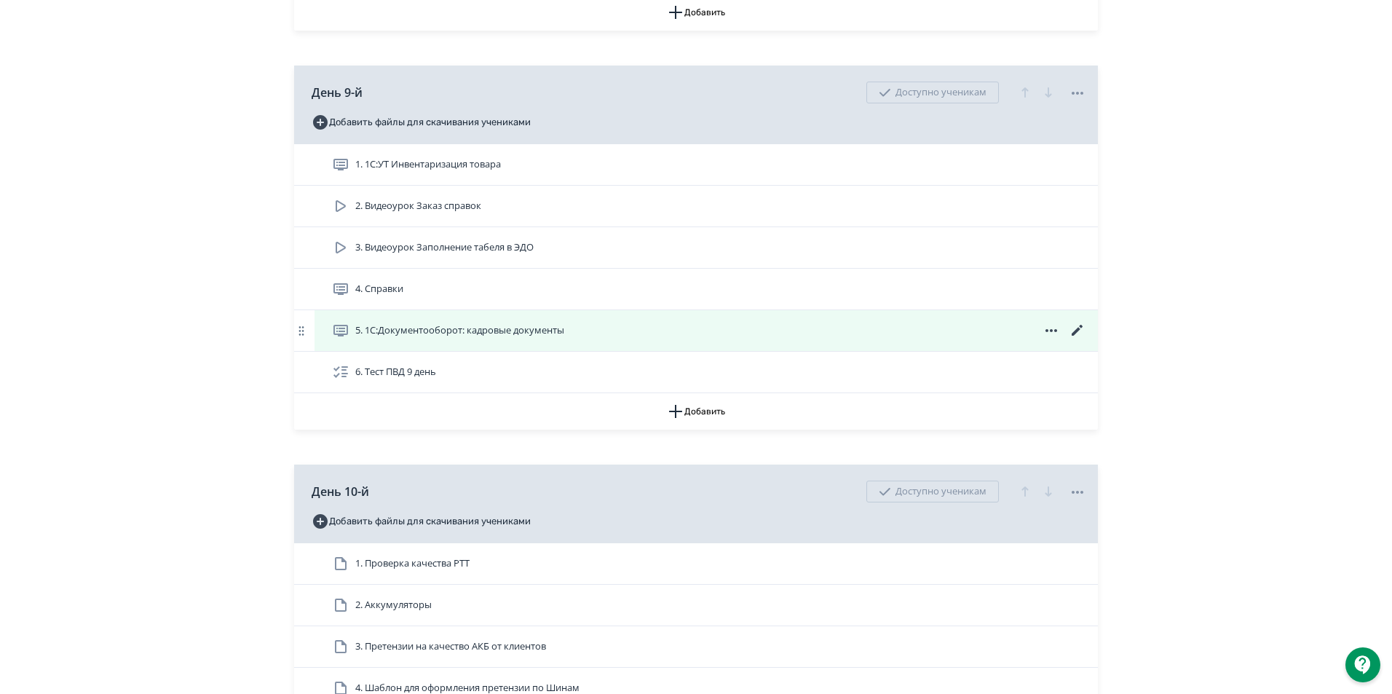
click at [1079, 336] on icon at bounding box center [1077, 330] width 11 height 11
